Goal: Task Accomplishment & Management: Complete application form

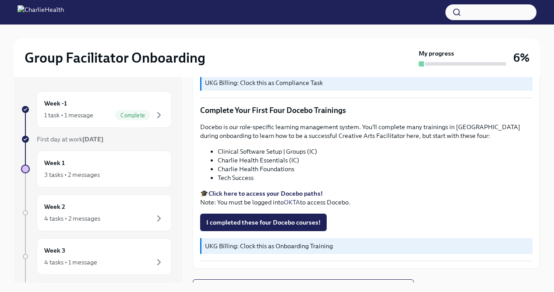
scroll to position [1166, 0]
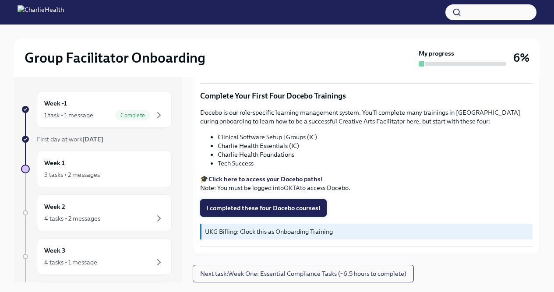
click at [242, 215] on button "I completed these four Docebo courses!" at bounding box center [263, 208] width 127 height 18
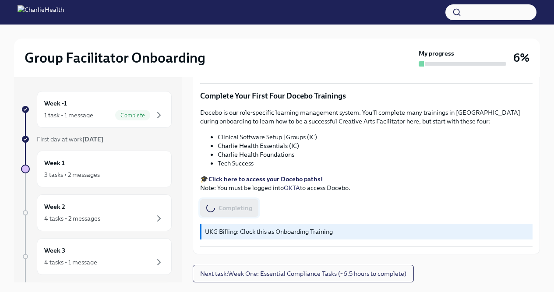
scroll to position [15, 0]
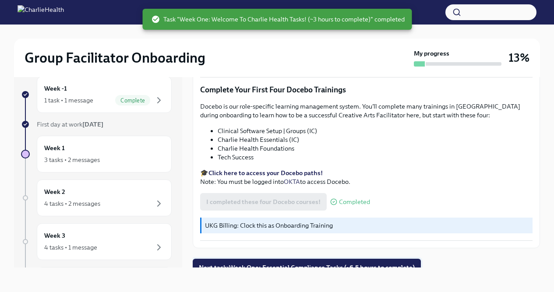
click at [253, 263] on span "Next task : Week One: Essential Compliance Tasks (~6.5 hours to complete)" at bounding box center [307, 267] width 216 height 9
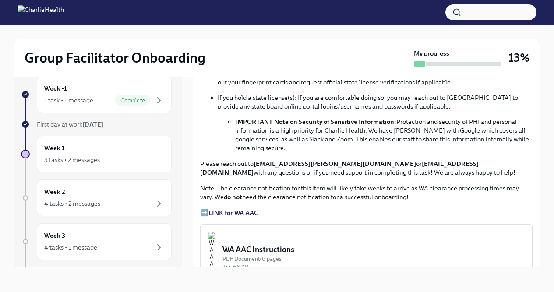
scroll to position [566, 0]
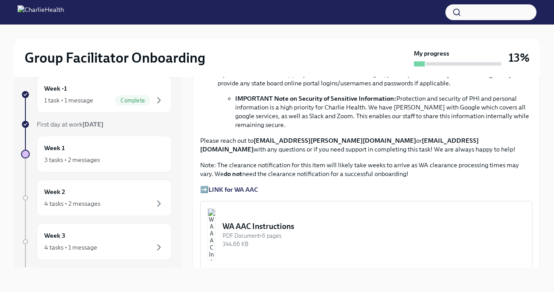
click at [243, 186] on strong "LINK for WA AAC" at bounding box center [234, 190] width 50 height 8
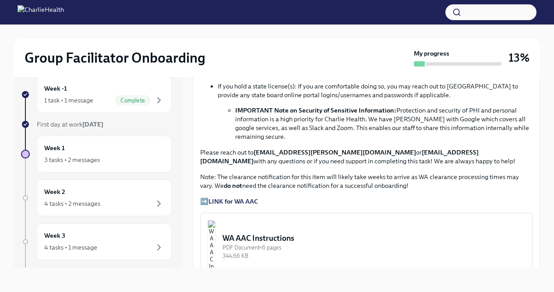
scroll to position [555, 0]
click at [242, 197] on strong "LINK for WA AAC" at bounding box center [234, 201] width 50 height 8
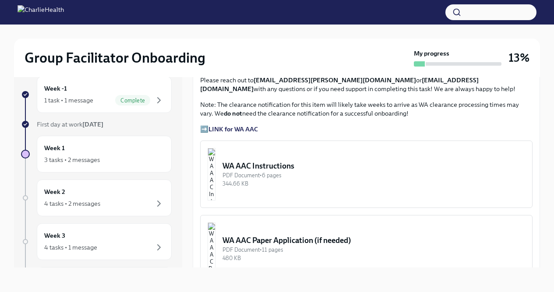
scroll to position [609, 0]
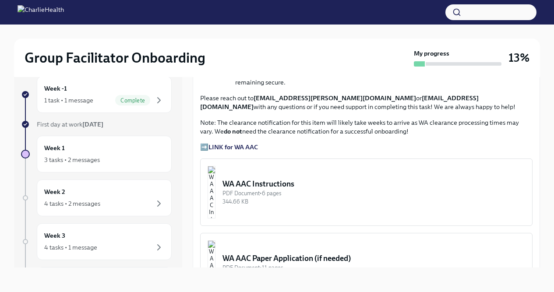
click at [279, 179] on div "WA AAC Instructions" at bounding box center [374, 184] width 303 height 11
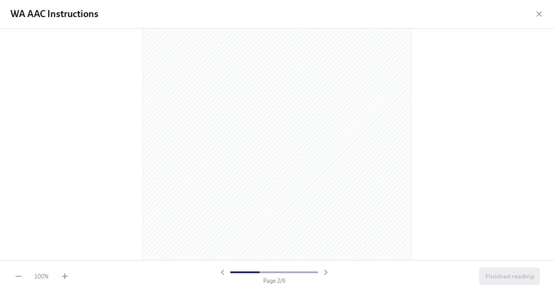
scroll to position [397, 0]
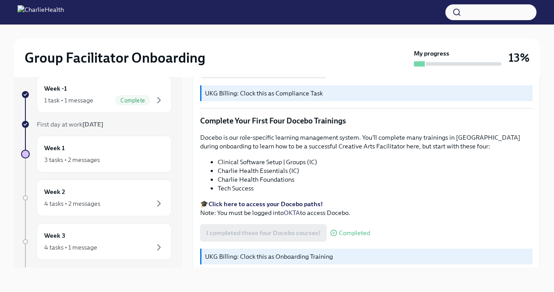
scroll to position [1166, 0]
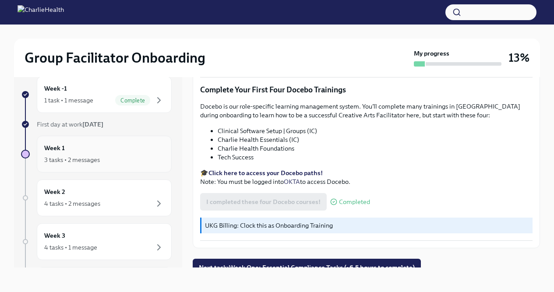
click at [104, 152] on div "Week 1 3 tasks • 2 messages" at bounding box center [104, 154] width 120 height 22
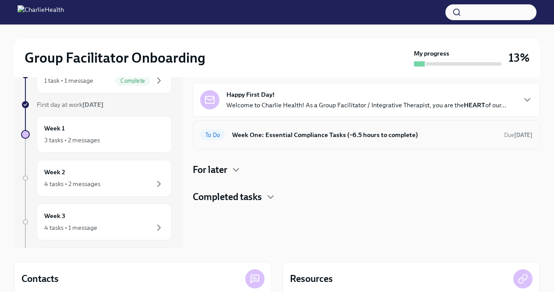
scroll to position [35, 0]
click at [271, 133] on h6 "Week One: Essential Compliance Tasks (~6.5 hours to complete)" at bounding box center [364, 134] width 265 height 10
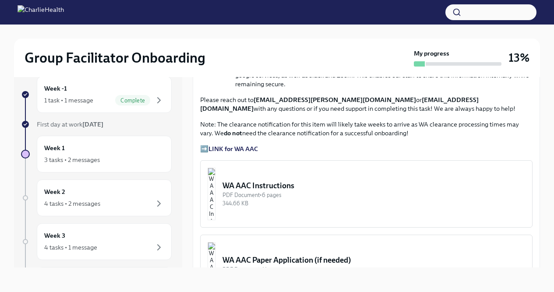
scroll to position [598, 0]
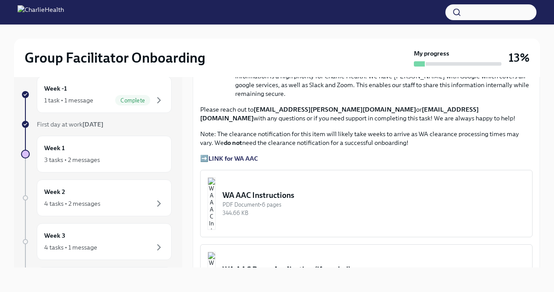
click at [242, 155] on strong "LINK for WA AAC" at bounding box center [234, 159] width 50 height 8
click at [278, 190] on div "WA AAC Instructions" at bounding box center [374, 195] width 303 height 11
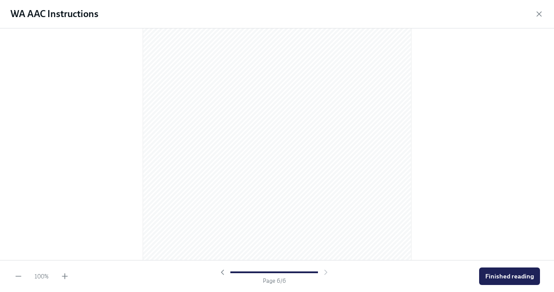
scroll to position [1904, 0]
click at [522, 279] on span "Finished reading" at bounding box center [509, 276] width 49 height 9
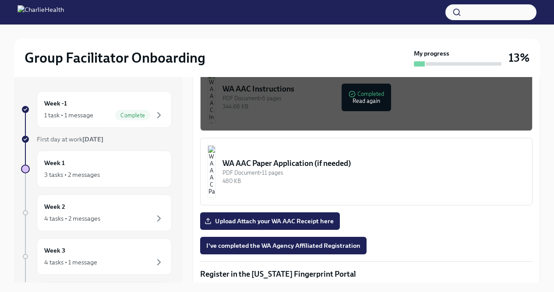
scroll to position [720, 0]
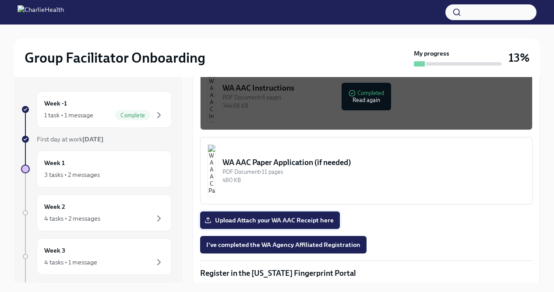
click at [281, 216] on span "Upload Attach your WA AAC Receipt here" at bounding box center [269, 220] width 127 height 9
click at [0, 0] on input "Upload Attach your WA AAC Receipt here" at bounding box center [0, 0] width 0 height 0
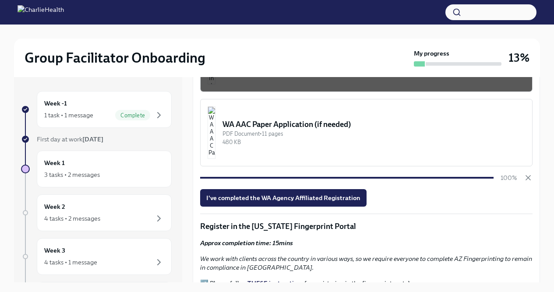
scroll to position [763, 0]
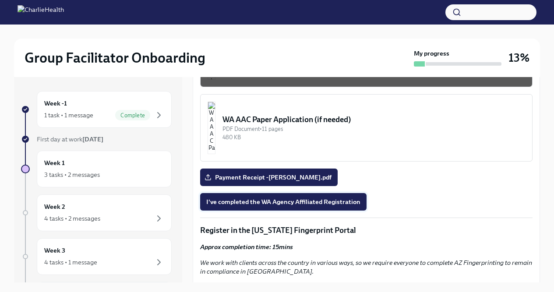
click at [268, 198] on span "I've completed the WA Agency Affiliated Registration" at bounding box center [283, 202] width 154 height 9
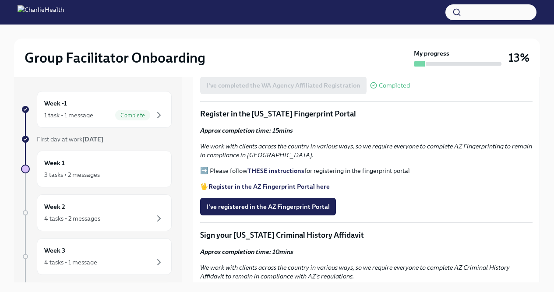
scroll to position [881, 0]
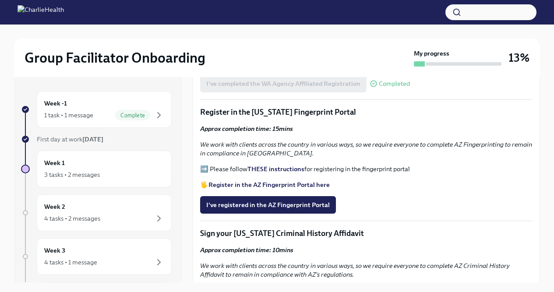
click at [271, 165] on strong "THESE instructions" at bounding box center [276, 169] width 57 height 8
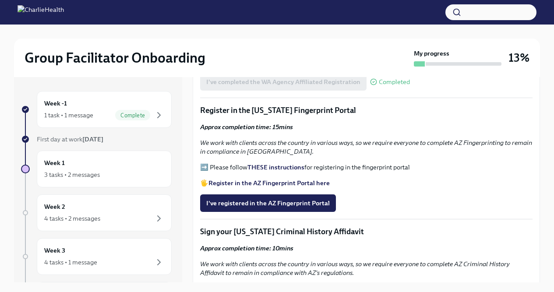
click at [257, 179] on strong "Register in the AZ Fingerprint Portal here" at bounding box center [269, 183] width 121 height 8
click at [302, 199] on span "I've registered in the AZ Fingerprint Portal" at bounding box center [268, 203] width 124 height 9
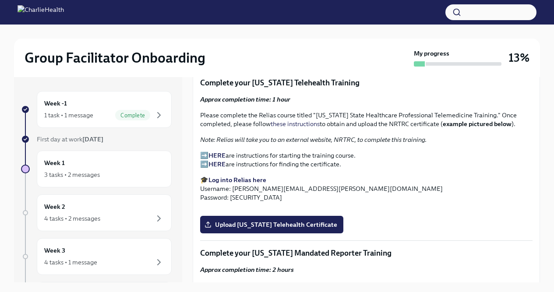
scroll to position [1131, 0]
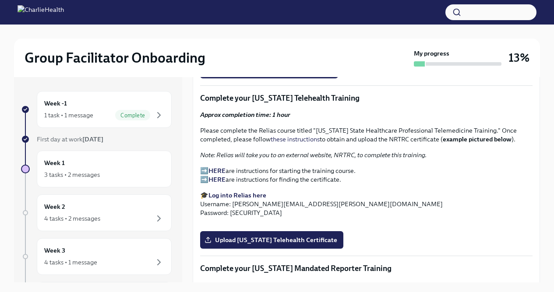
click at [218, 167] on strong "HERE" at bounding box center [217, 171] width 17 height 8
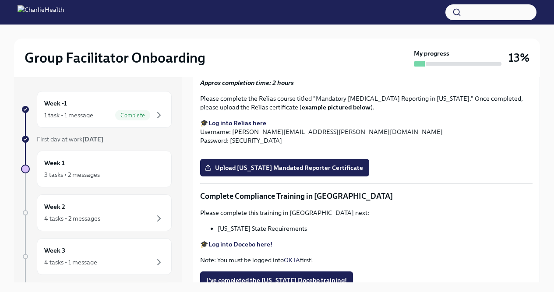
scroll to position [1386, 0]
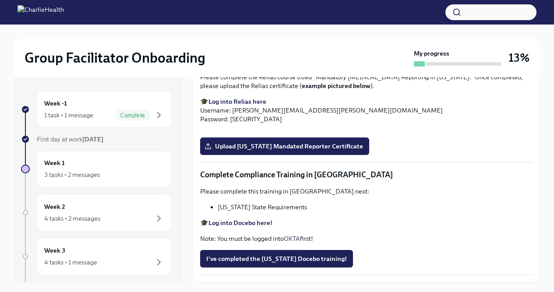
click at [249, 21] on span "Upload [US_STATE] Telehealth Certificate" at bounding box center [271, 16] width 131 height 9
click at [0, 0] on input "Upload [US_STATE] Telehealth Certificate" at bounding box center [0, 0] width 0 height 0
click at [248, 106] on strong "Log into Relias here" at bounding box center [238, 102] width 58 height 8
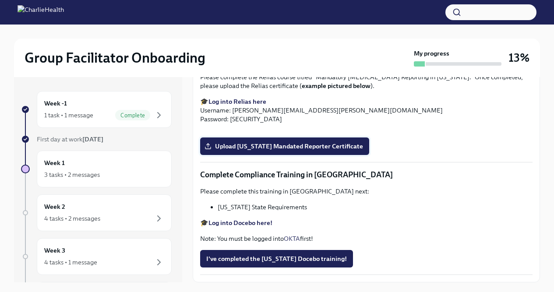
click at [252, 151] on span "Upload [US_STATE] Mandated Reporter Certificate" at bounding box center [284, 146] width 157 height 9
click at [0, 0] on input "Upload [US_STATE] Mandated Reporter Certificate" at bounding box center [0, 0] width 0 height 0
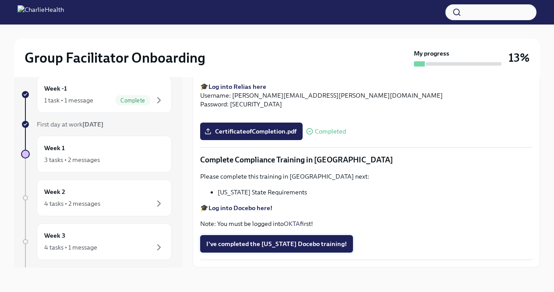
click at [271, 244] on span "I've completed the [US_STATE] Docebo training!" at bounding box center [276, 244] width 141 height 9
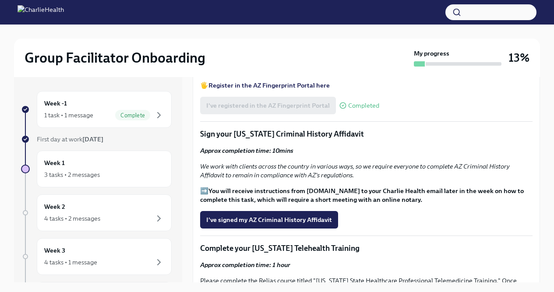
scroll to position [983, 0]
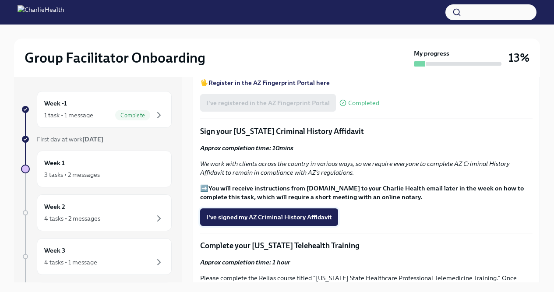
click at [307, 213] on span "I've signed my AZ Criminal History Affidavit" at bounding box center [269, 217] width 126 height 9
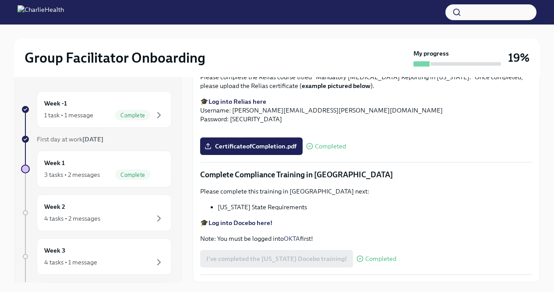
scroll to position [15, 0]
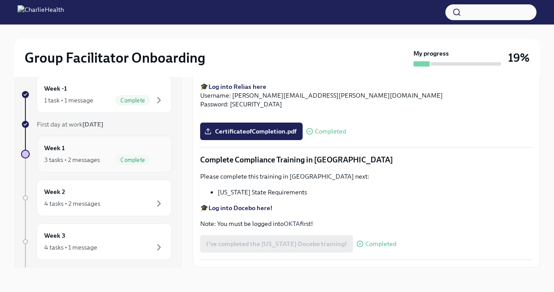
click at [86, 145] on div "Week 1 3 tasks • 2 messages Complete" at bounding box center [104, 154] width 120 height 22
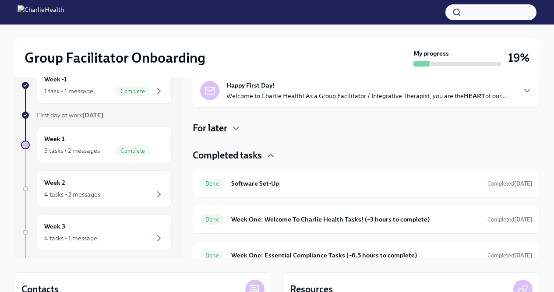
scroll to position [113, 0]
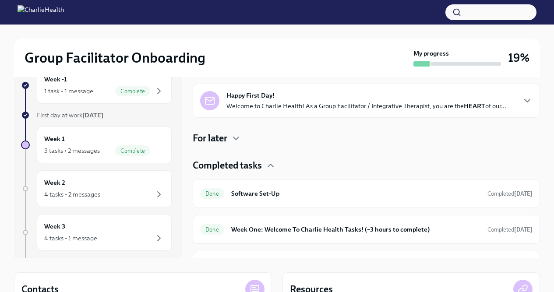
click at [230, 140] on div "For later" at bounding box center [366, 138] width 347 height 13
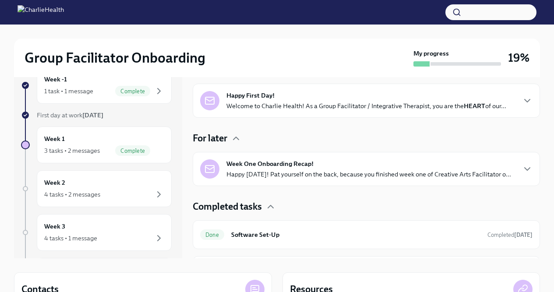
click at [257, 169] on div "Week One Onboarding Recap! Happy [DATE]! Pat yourself on the back, because you …" at bounding box center [368, 168] width 285 height 19
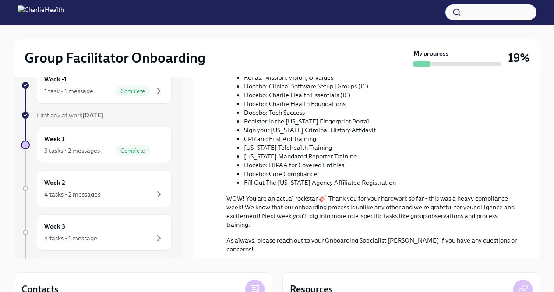
scroll to position [493, 0]
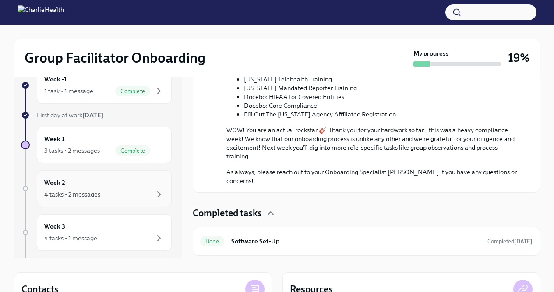
click at [155, 187] on div "Week 2 4 tasks • 2 messages" at bounding box center [104, 189] width 120 height 22
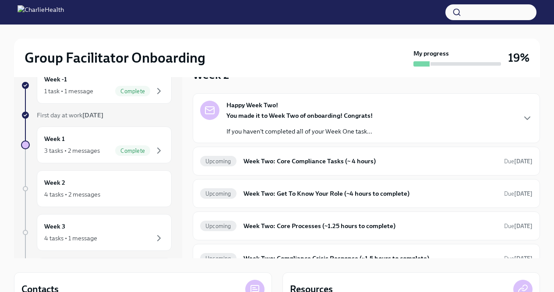
click at [273, 128] on p "If you haven't completed all of your Week One task..." at bounding box center [299, 131] width 146 height 9
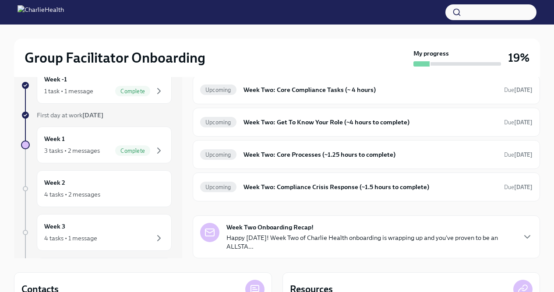
scroll to position [270, 0]
click at [279, 95] on h6 "Week Two: Core Compliance Tasks (~ 4 hours)" at bounding box center [371, 90] width 254 height 10
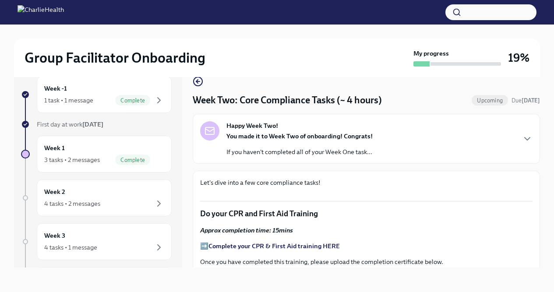
click at [202, 74] on div "Group Facilitator Onboarding My progress 19%" at bounding box center [277, 58] width 526 height 39
click at [201, 78] on circle "button" at bounding box center [198, 81] width 9 height 9
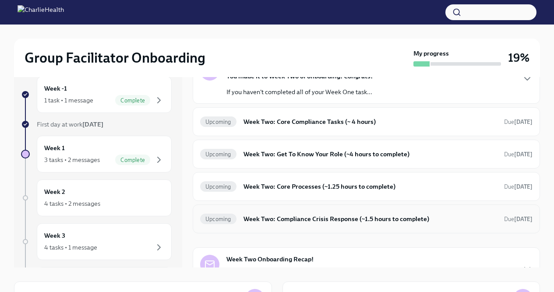
scroll to position [71, 0]
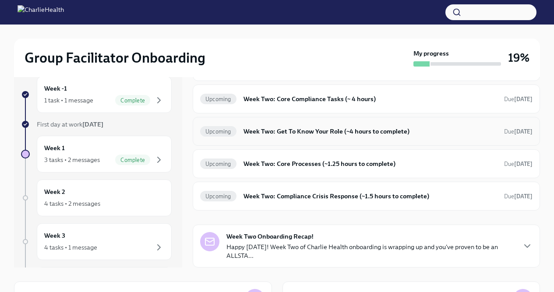
click at [301, 125] on div "Upcoming Week Two: Get To Know Your Role (~4 hours to complete) Due [DATE]" at bounding box center [366, 131] width 332 height 14
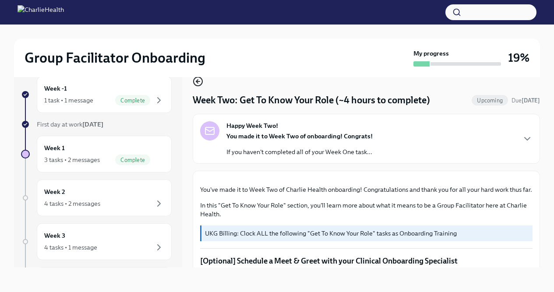
click at [195, 81] on icon "button" at bounding box center [198, 81] width 11 height 11
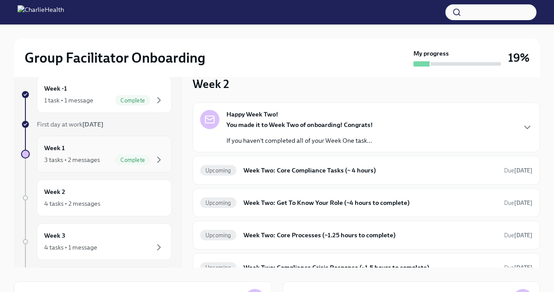
click at [107, 150] on div "Week 1 3 tasks • 2 messages Complete" at bounding box center [104, 154] width 120 height 22
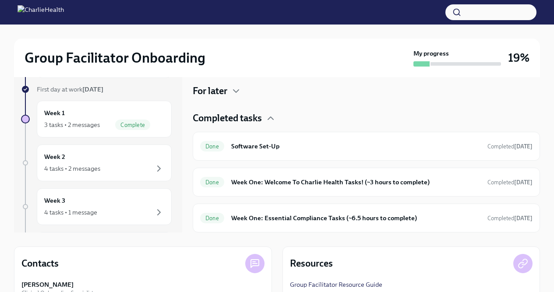
scroll to position [13, 0]
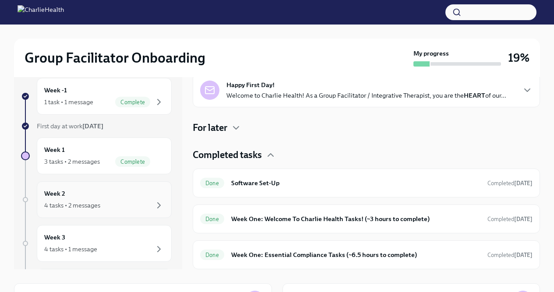
click at [103, 199] on div "Week 2 4 tasks • 2 messages" at bounding box center [104, 200] width 120 height 22
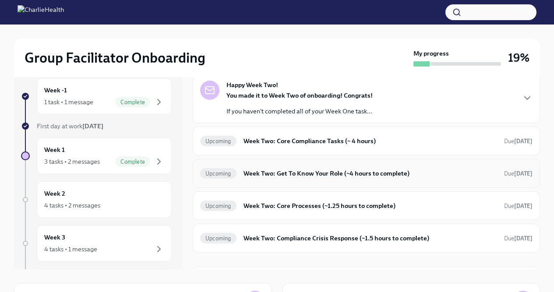
click at [278, 159] on div "Upcoming Week Two: Get To Know Your Role (~4 hours to complete) Due [DATE]" at bounding box center [366, 173] width 347 height 29
click at [275, 170] on h6 "Week Two: Get To Know Your Role (~4 hours to complete)" at bounding box center [371, 174] width 254 height 10
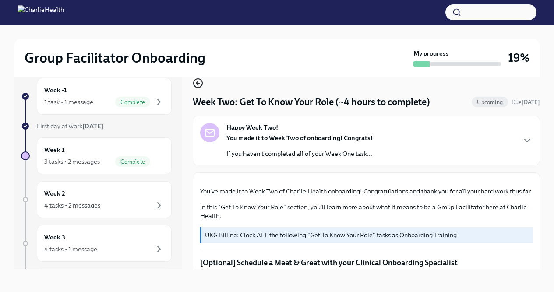
click at [197, 79] on circle "button" at bounding box center [198, 83] width 9 height 9
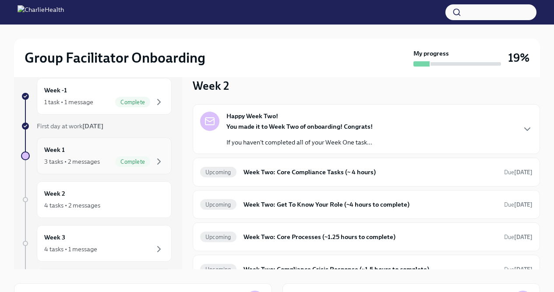
click at [114, 150] on div "Week 1 3 tasks • 2 messages Complete" at bounding box center [104, 156] width 120 height 22
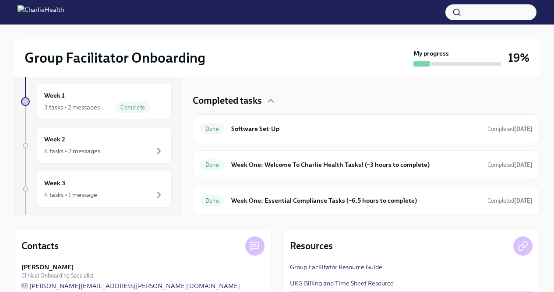
scroll to position [90, 0]
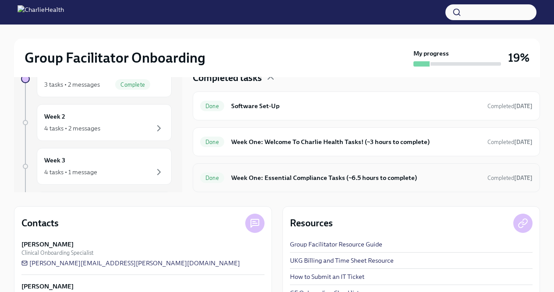
click at [265, 179] on h6 "Week One: Essential Compliance Tasks (~6.5 hours to complete)" at bounding box center [355, 178] width 249 height 10
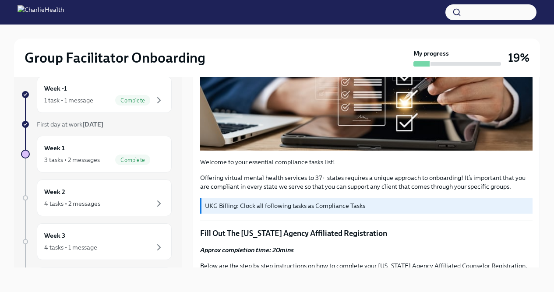
scroll to position [179, 0]
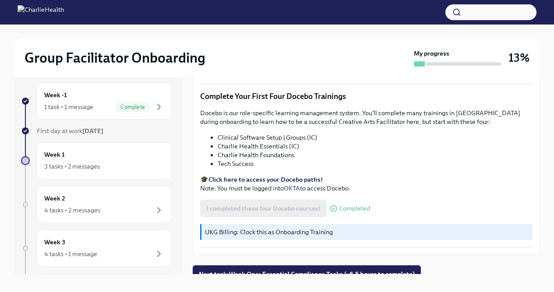
scroll to position [9, 0]
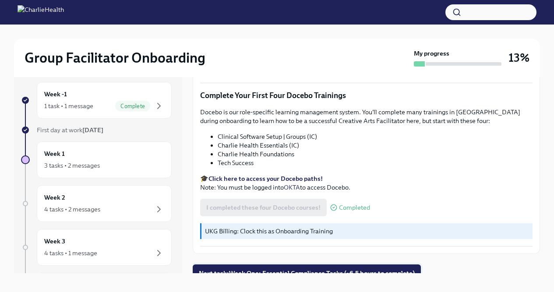
click at [250, 269] on span "Next task : Week One: Essential Compliance Tasks (~6.5 hours to complete)" at bounding box center [307, 273] width 216 height 9
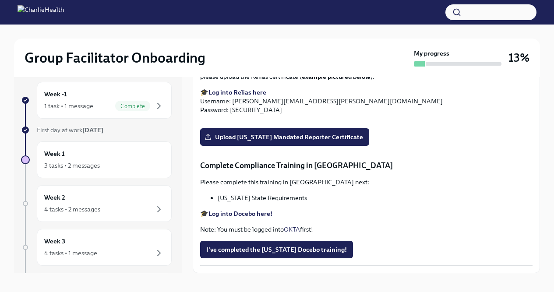
scroll to position [1535, 0]
